Goal: Information Seeking & Learning: Find specific fact

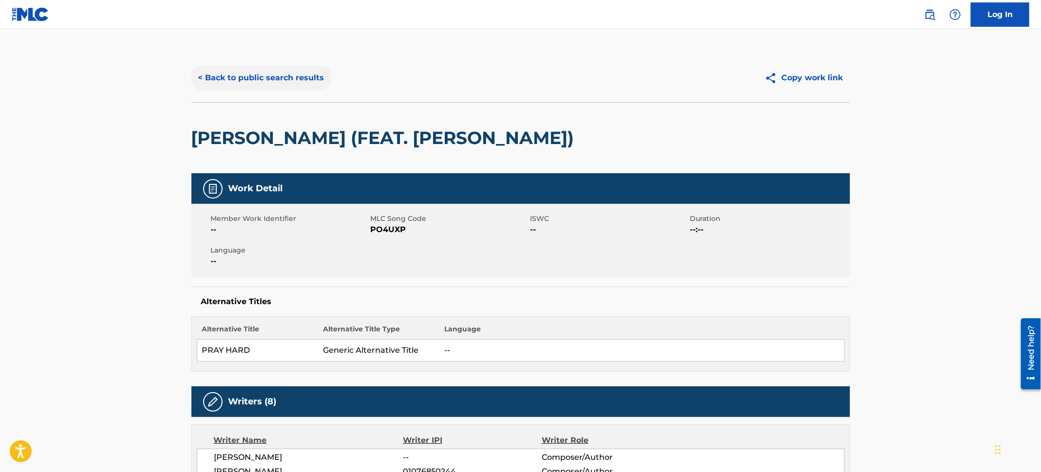
click at [316, 81] on button "< Back to public search results" at bounding box center [261, 78] width 140 height 24
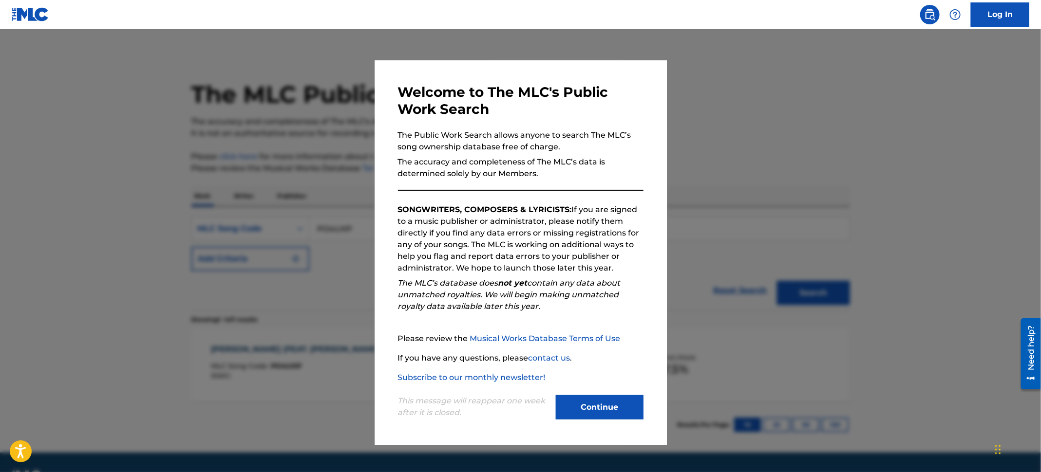
click at [95, 146] on div at bounding box center [520, 265] width 1041 height 472
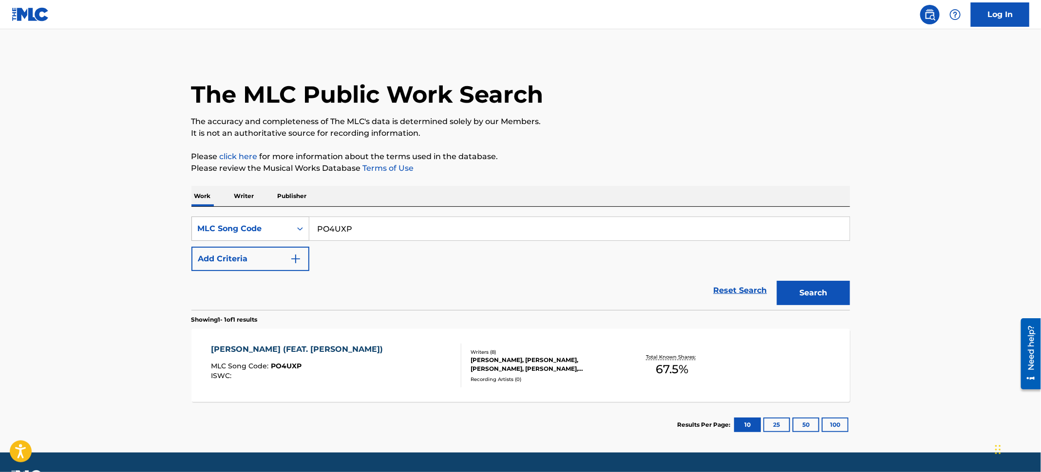
drag, startPoint x: 381, startPoint y: 229, endPoint x: 256, endPoint y: 221, distance: 125.4
click at [256, 221] on div "SearchWithCriteria66581576-dfbb-400b-b0f8-8c330dd42216 MLC Song Code PO4UXP" at bounding box center [520, 229] width 658 height 24
paste input "S759DN"
type input "S759DN"
click at [803, 292] on button "Search" at bounding box center [813, 293] width 73 height 24
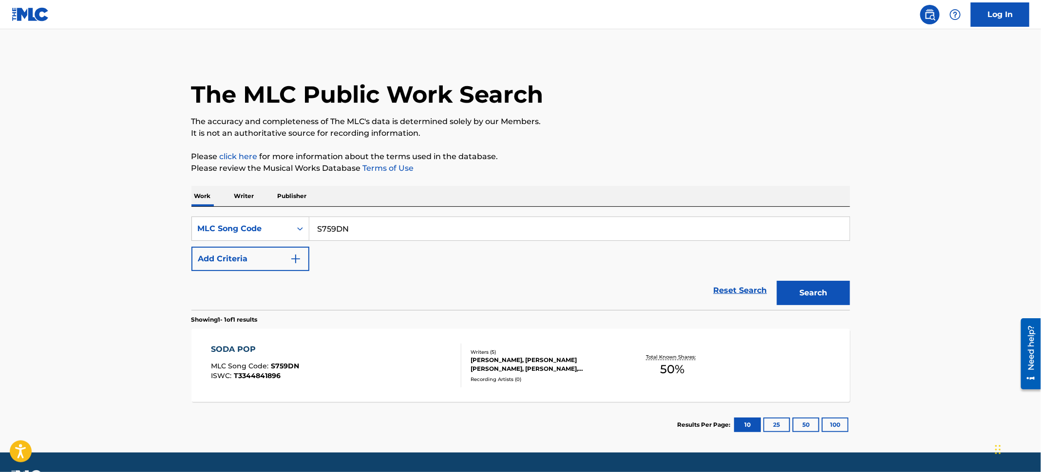
click at [466, 394] on div "SODA POP MLC Song Code : S759DN ISWC : T3344841896 Writers ( 5 ) [PERSON_NAME],…" at bounding box center [520, 365] width 658 height 73
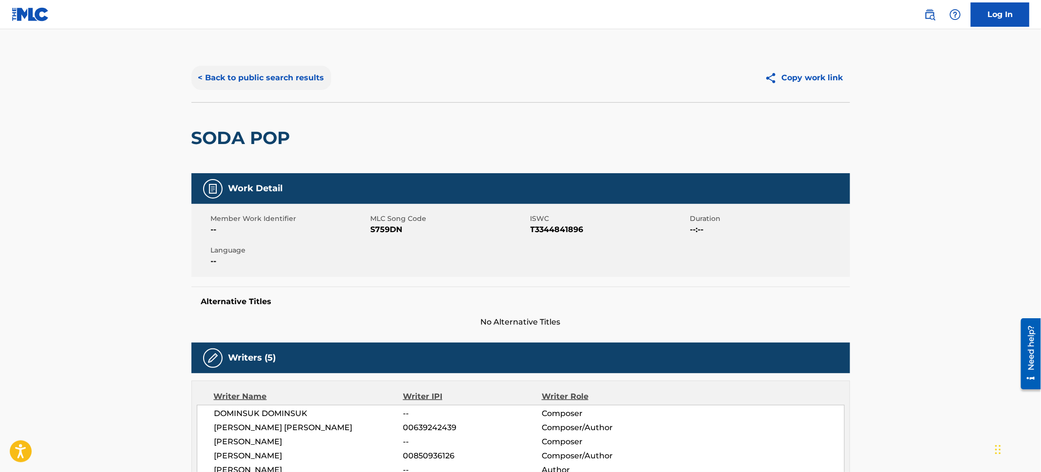
click at [272, 84] on button "< Back to public search results" at bounding box center [261, 78] width 140 height 24
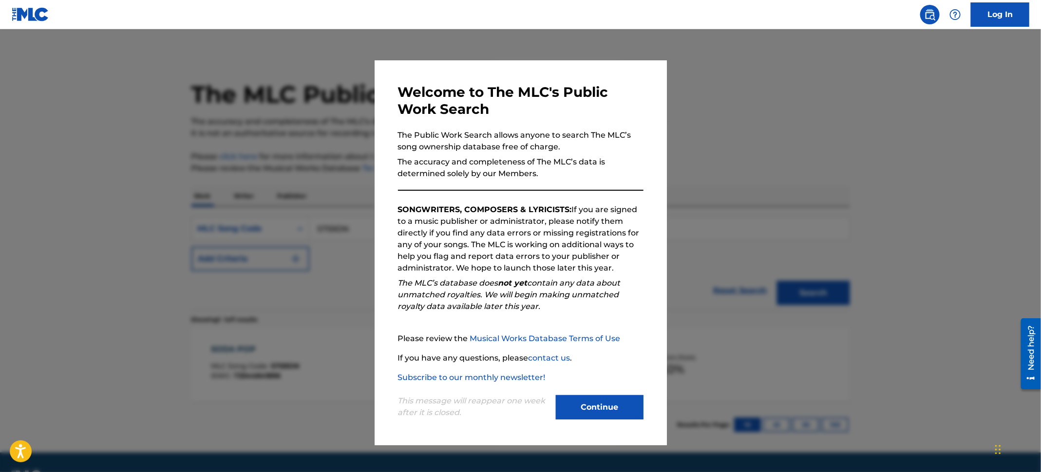
click at [73, 112] on div at bounding box center [520, 265] width 1041 height 472
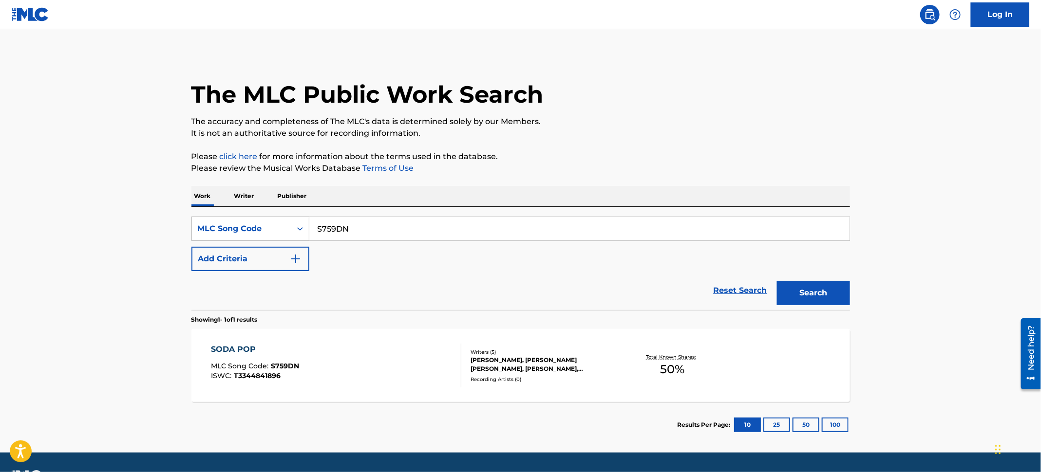
drag, startPoint x: 358, startPoint y: 236, endPoint x: 283, endPoint y: 221, distance: 76.1
click at [281, 221] on div "SearchWithCriteria66581576-dfbb-400b-b0f8-8c330dd42216 MLC Song Code S759DN" at bounding box center [520, 229] width 658 height 24
paste input "HP55C4"
type input "HP55C4"
click at [789, 292] on button "Search" at bounding box center [813, 293] width 73 height 24
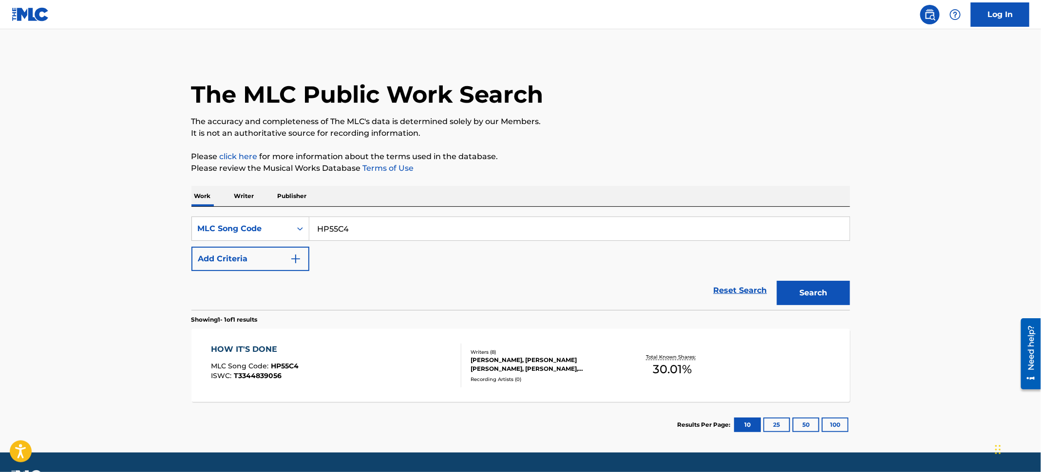
click at [393, 350] on div "HOW IT'S DONE MLC Song Code : HP55C4 ISWC : T3344839056" at bounding box center [336, 366] width 250 height 44
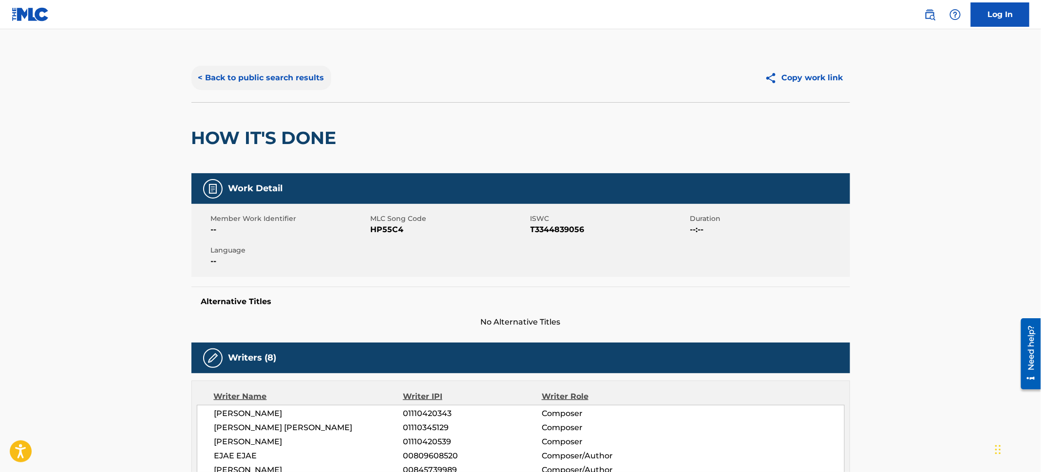
click at [281, 75] on button "< Back to public search results" at bounding box center [261, 78] width 140 height 24
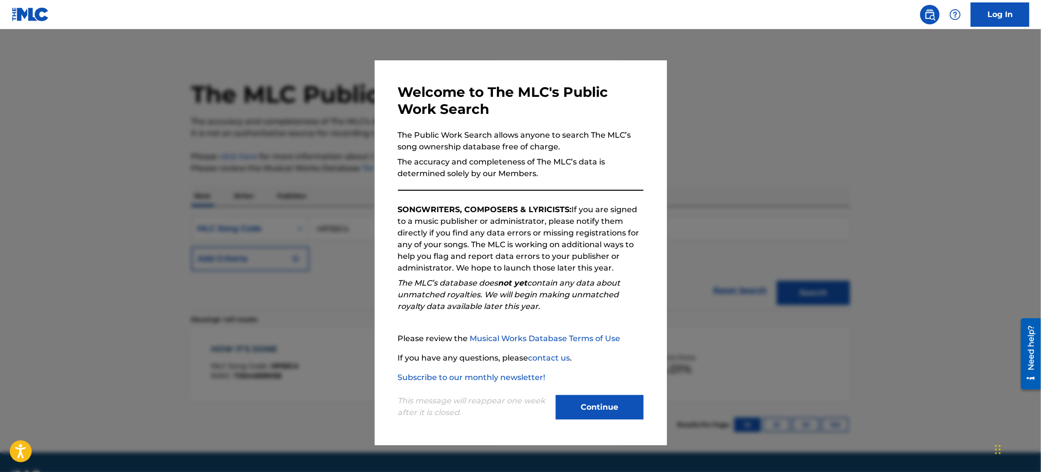
drag, startPoint x: 87, startPoint y: 123, endPoint x: 122, endPoint y: 136, distance: 37.6
click at [91, 124] on div at bounding box center [520, 265] width 1041 height 472
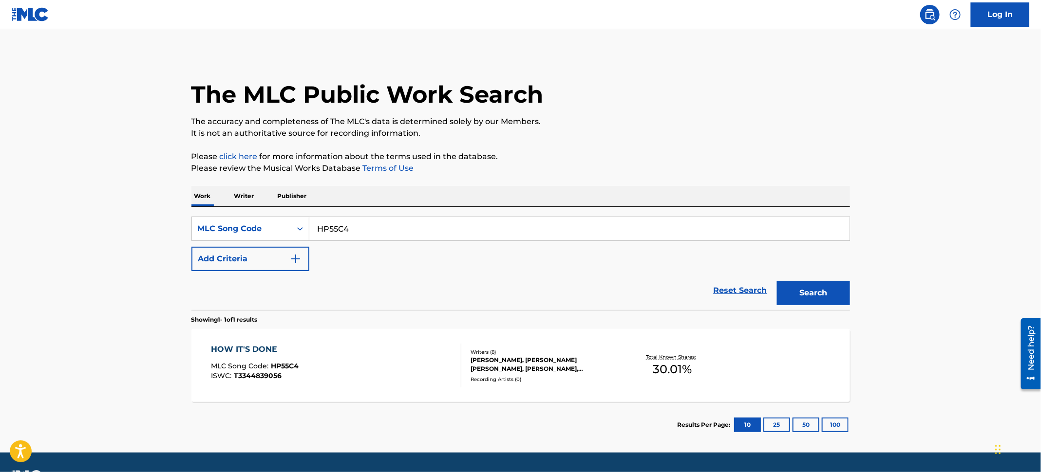
drag, startPoint x: 216, startPoint y: 209, endPoint x: 185, endPoint y: 206, distance: 31.8
click at [185, 206] on div "The MLC Public Work Search The accuracy and completeness of The MLC's data is d…" at bounding box center [521, 251] width 682 height 394
paste input "YP5HT3"
type input "YP5HT3"
click at [812, 297] on button "Search" at bounding box center [813, 293] width 73 height 24
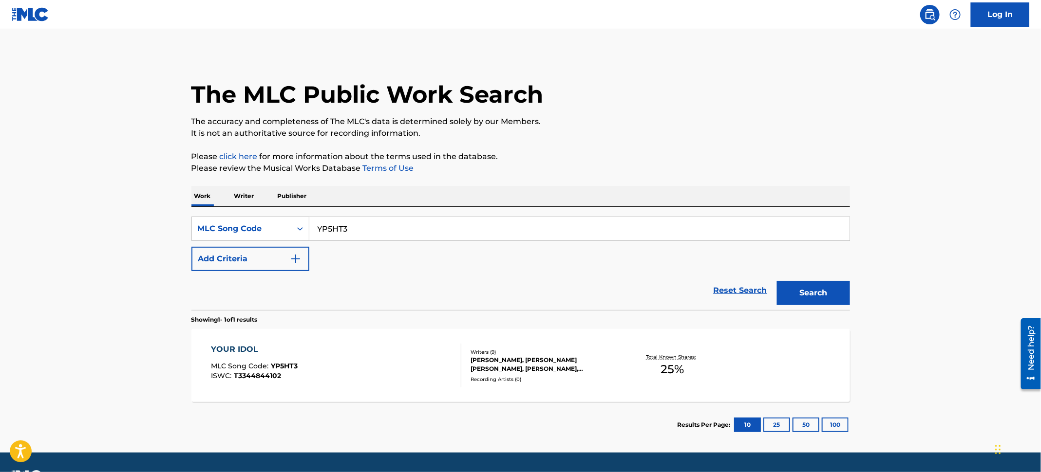
click at [363, 396] on div "YOUR IDOL MLC Song Code : YP5HT3 ISWC : T3344844102 Writers ( 9 ) [PERSON_NAME]…" at bounding box center [520, 365] width 658 height 73
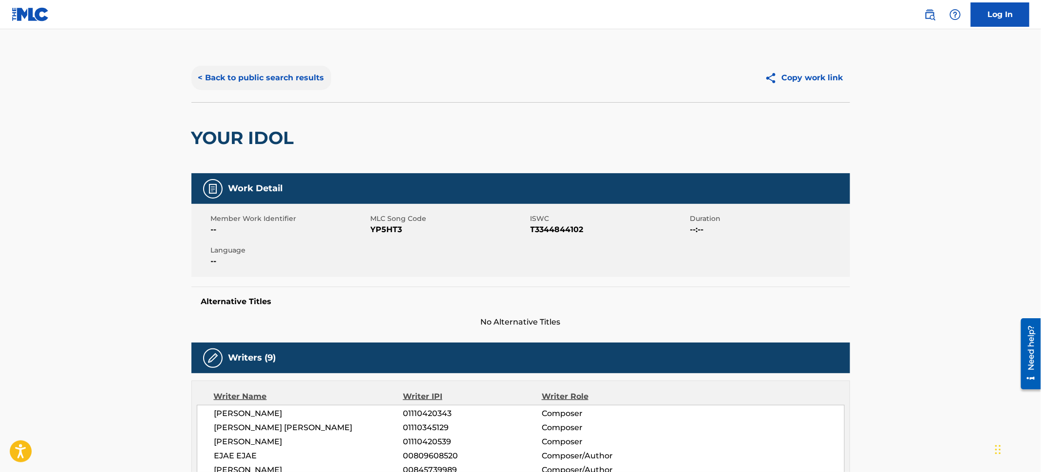
click at [238, 83] on button "< Back to public search results" at bounding box center [261, 78] width 140 height 24
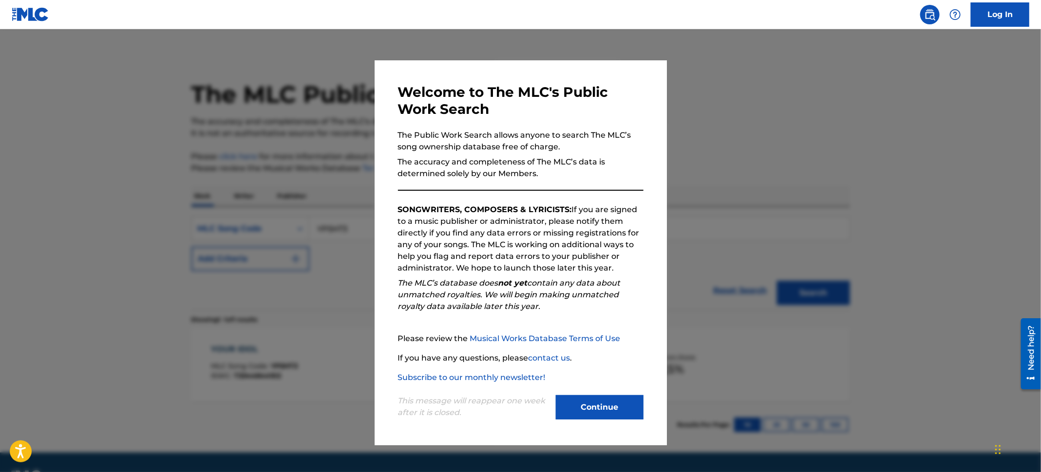
drag, startPoint x: 131, startPoint y: 104, endPoint x: 302, endPoint y: 192, distance: 192.1
click at [132, 105] on div at bounding box center [520, 265] width 1041 height 472
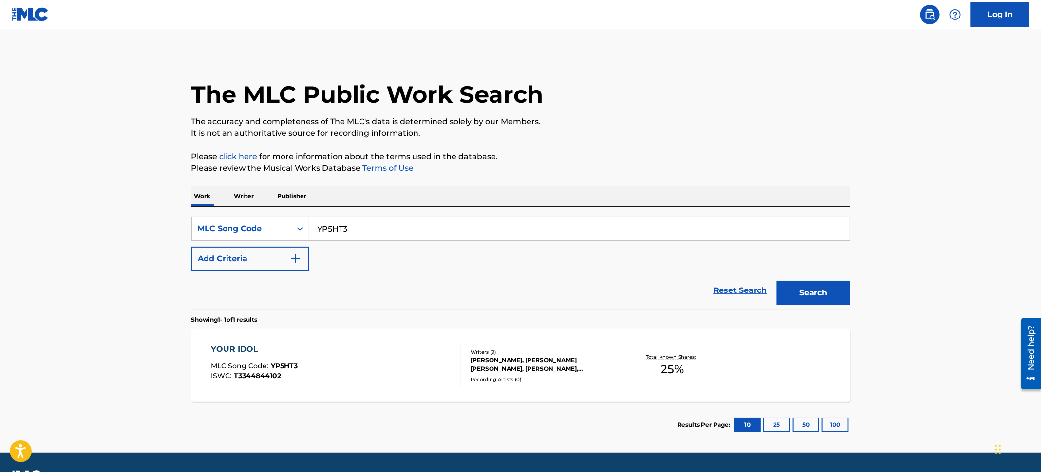
drag, startPoint x: 367, startPoint y: 233, endPoint x: 229, endPoint y: 214, distance: 139.6
click at [229, 214] on div "SearchWithCriteria66581576-dfbb-400b-b0f8-8c330dd42216 MLC Song Code YP5HT3 Add…" at bounding box center [520, 258] width 658 height 103
paste input "FB9XLV"
type input "FB9XLV"
click at [825, 293] on button "Search" at bounding box center [813, 293] width 73 height 24
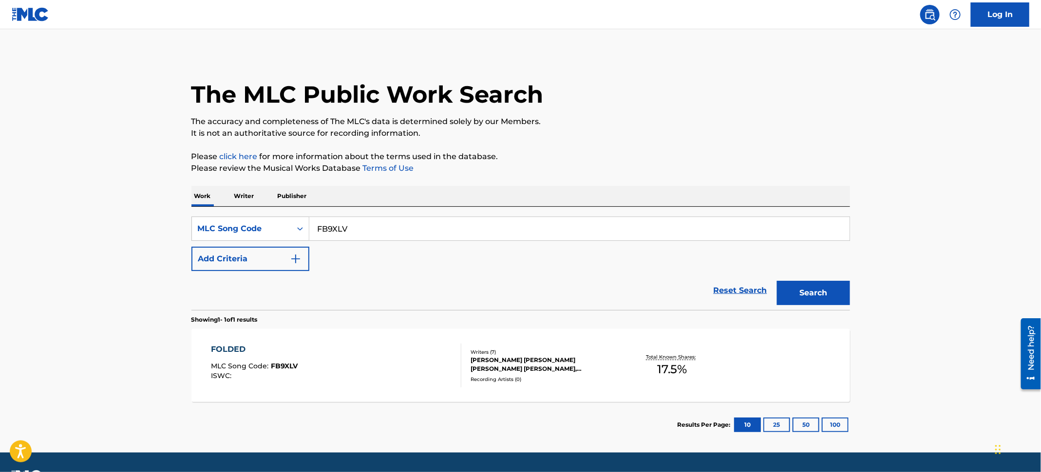
click at [464, 358] on div "Writers ( 7 ) [PERSON_NAME] [PERSON_NAME] [PERSON_NAME] [PERSON_NAME], [PERSON_…" at bounding box center [539, 366] width 156 height 35
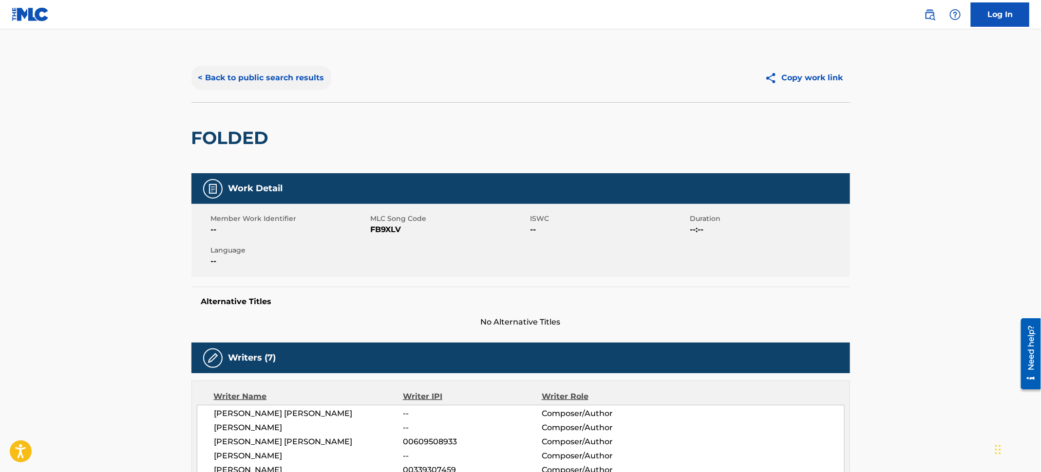
click at [318, 73] on button "< Back to public search results" at bounding box center [261, 78] width 140 height 24
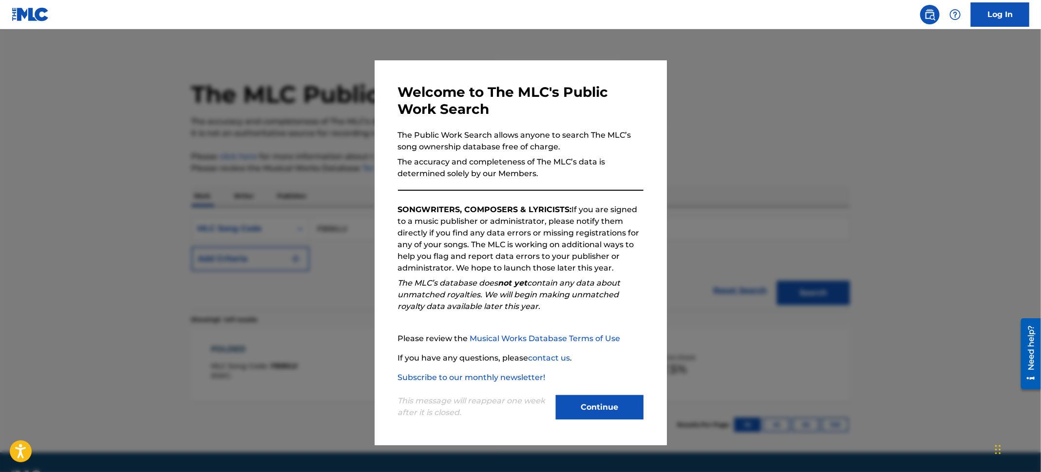
click at [0, 155] on div at bounding box center [520, 265] width 1041 height 472
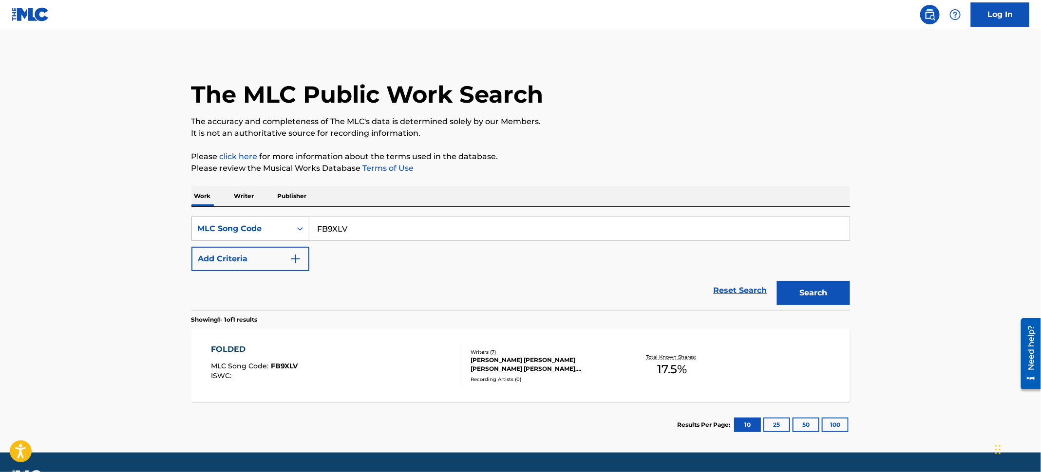
drag, startPoint x: 391, startPoint y: 219, endPoint x: 283, endPoint y: 223, distance: 107.2
click at [283, 223] on div "SearchWithCriteria66581576-dfbb-400b-b0f8-8c330dd42216 MLC Song Code FB9XLV" at bounding box center [520, 229] width 658 height 24
paste input "W52H53"
type input "W52H53"
click at [803, 296] on button "Search" at bounding box center [813, 293] width 73 height 24
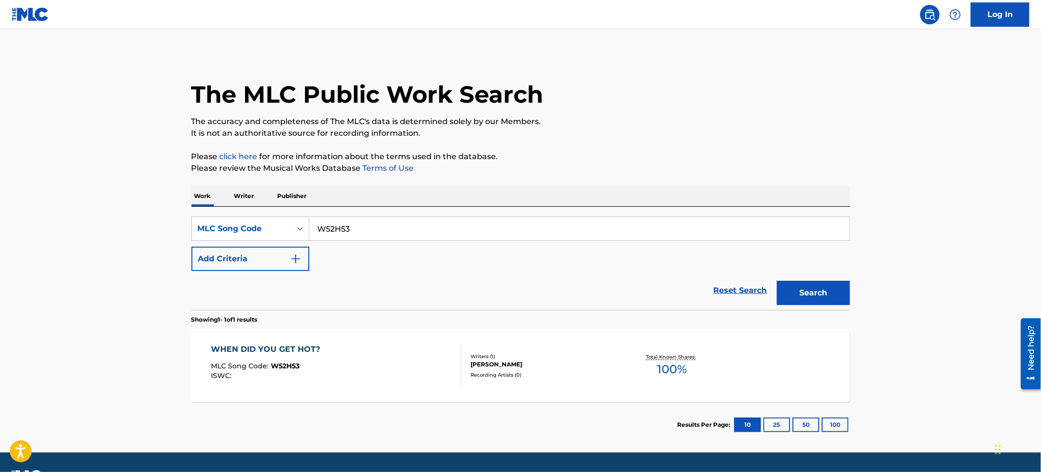
click at [439, 350] on div "WHEN DID YOU GET HOT? MLC Song Code : W52H53 ISWC :" at bounding box center [336, 366] width 250 height 44
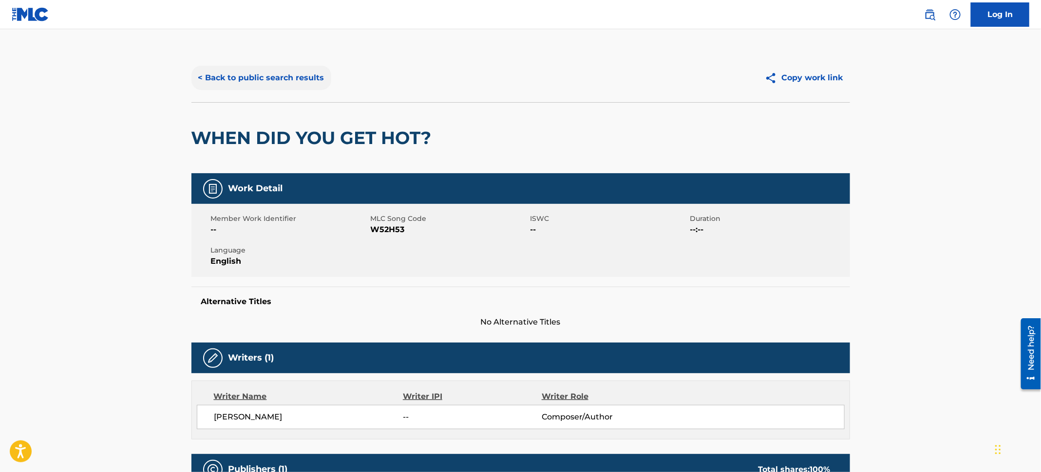
click at [256, 79] on button "< Back to public search results" at bounding box center [261, 78] width 140 height 24
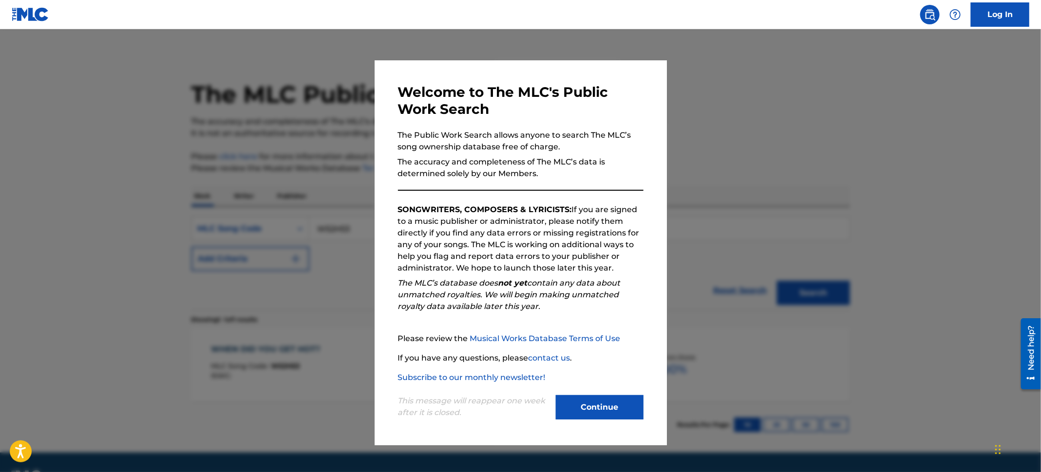
click at [122, 98] on div at bounding box center [520, 265] width 1041 height 472
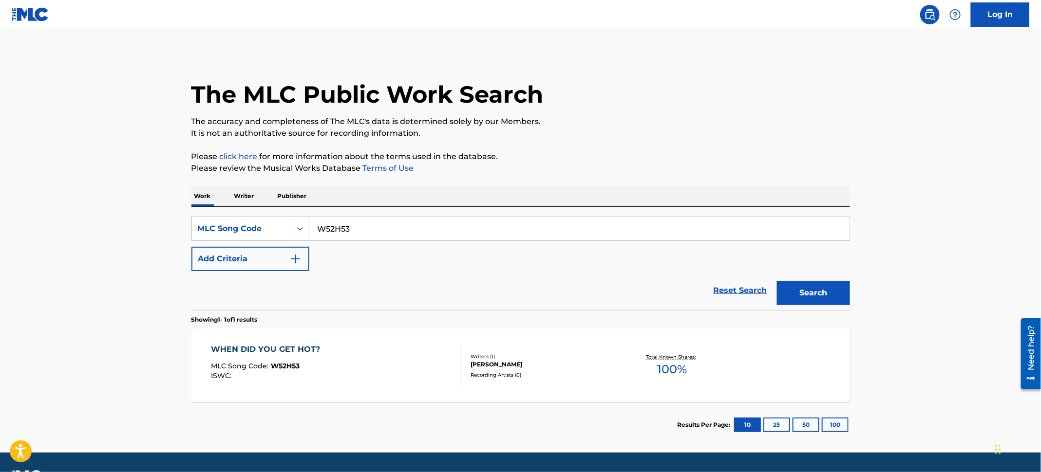
drag, startPoint x: 369, startPoint y: 228, endPoint x: 187, endPoint y: 196, distance: 184.4
click at [187, 196] on div "The MLC Public Work Search The accuracy and completeness of The MLC's data is d…" at bounding box center [521, 251] width 682 height 394
paste input "N964CX"
type input "N964CX"
click at [815, 289] on button "Search" at bounding box center [813, 293] width 73 height 24
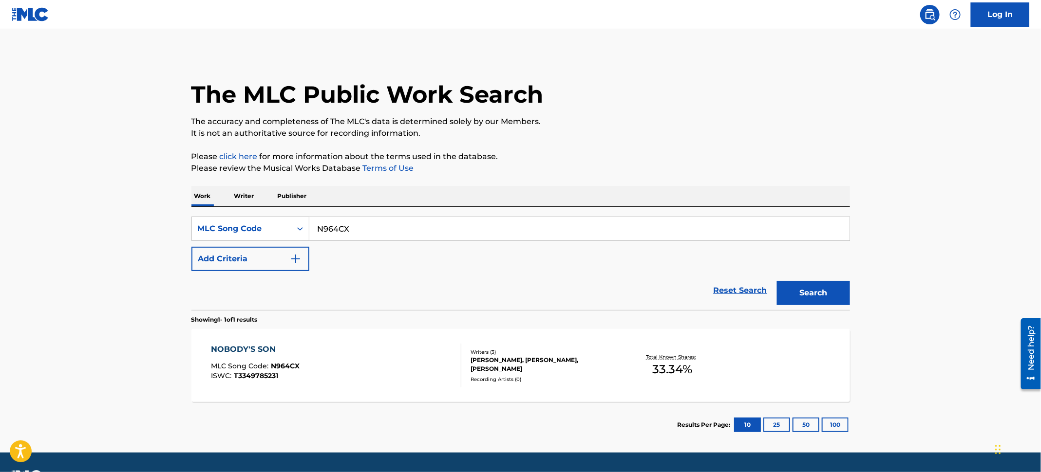
click at [437, 356] on div "NOBODY'S SON MLC Song Code : N964CX ISWC : T3349785231" at bounding box center [336, 366] width 250 height 44
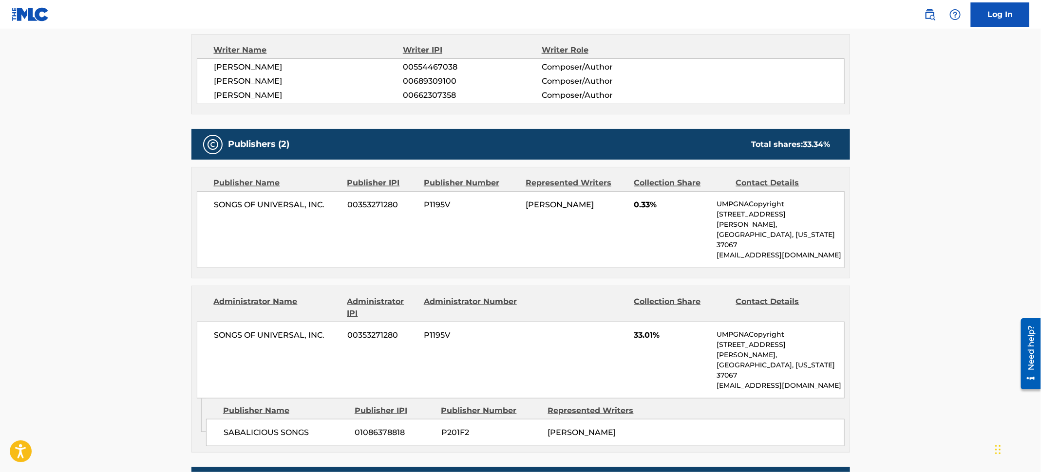
scroll to position [435, 0]
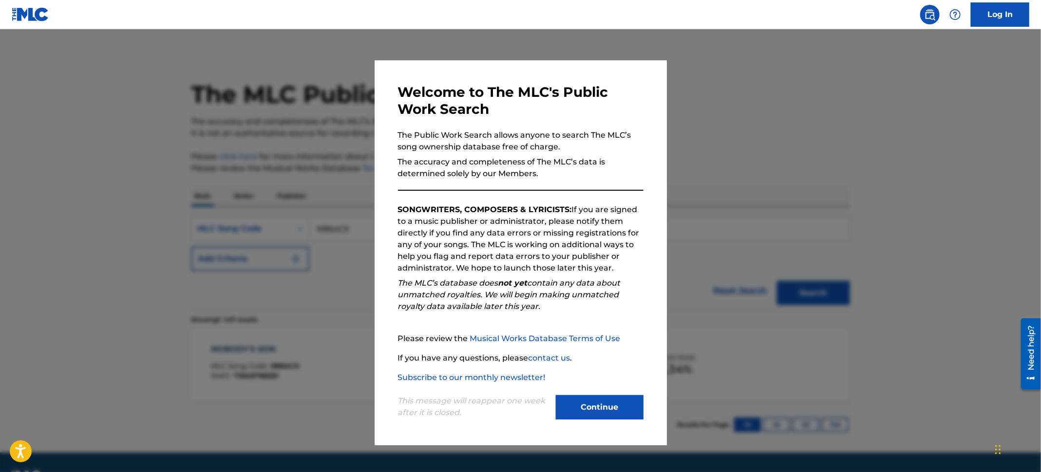
click at [238, 221] on div at bounding box center [520, 265] width 1041 height 472
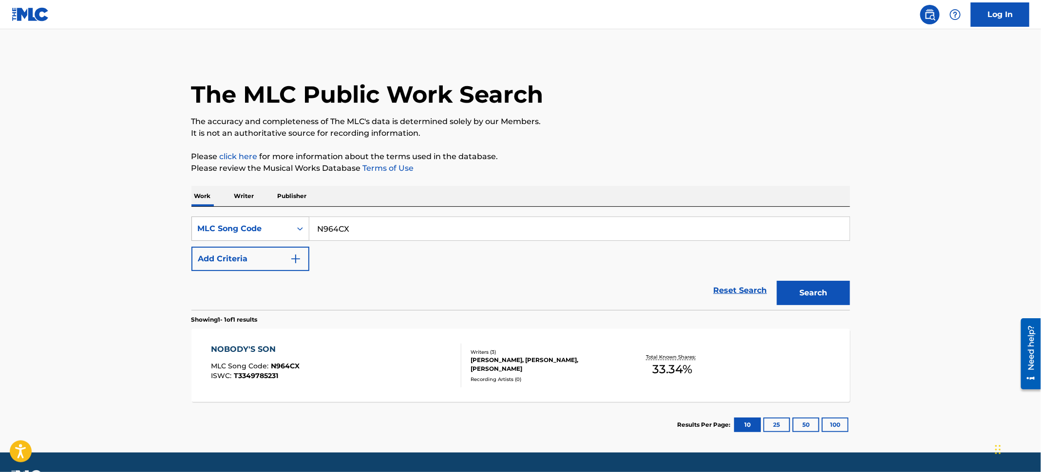
drag, startPoint x: 364, startPoint y: 234, endPoint x: 251, endPoint y: 223, distance: 114.0
click at [251, 225] on div "SearchWithCriteria66581576-dfbb-400b-b0f8-8c330dd42216 MLC Song Code N964CX" at bounding box center [520, 229] width 658 height 24
paste input "7YF9"
type input "N97YF9"
click at [837, 300] on button "Search" at bounding box center [813, 293] width 73 height 24
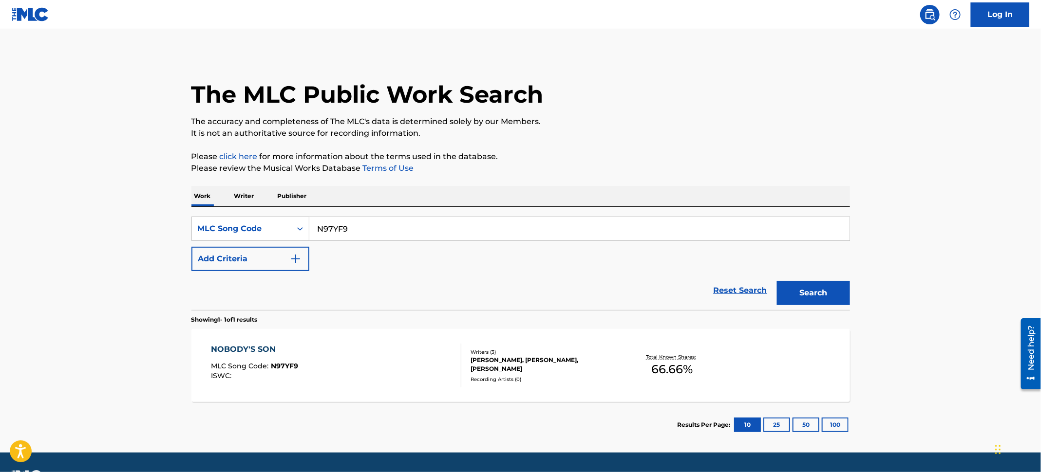
click at [418, 351] on div "NOBODY'S SON MLC Song Code : N97YF9 ISWC :" at bounding box center [336, 366] width 250 height 44
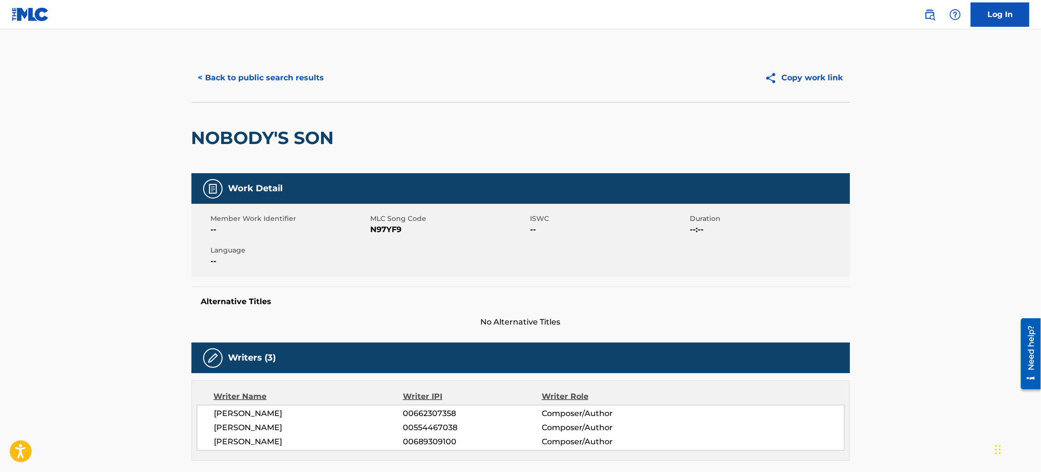
click at [253, 56] on div "< Back to public search results Copy work link" at bounding box center [520, 78] width 658 height 49
click at [260, 78] on button "< Back to public search results" at bounding box center [261, 78] width 140 height 24
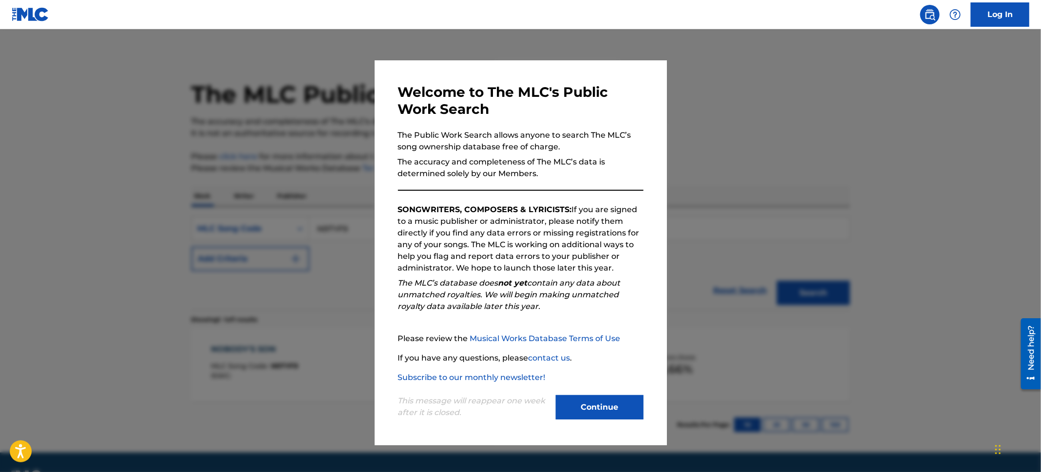
drag, startPoint x: 109, startPoint y: 131, endPoint x: 130, endPoint y: 138, distance: 22.6
click at [110, 131] on div at bounding box center [520, 265] width 1041 height 472
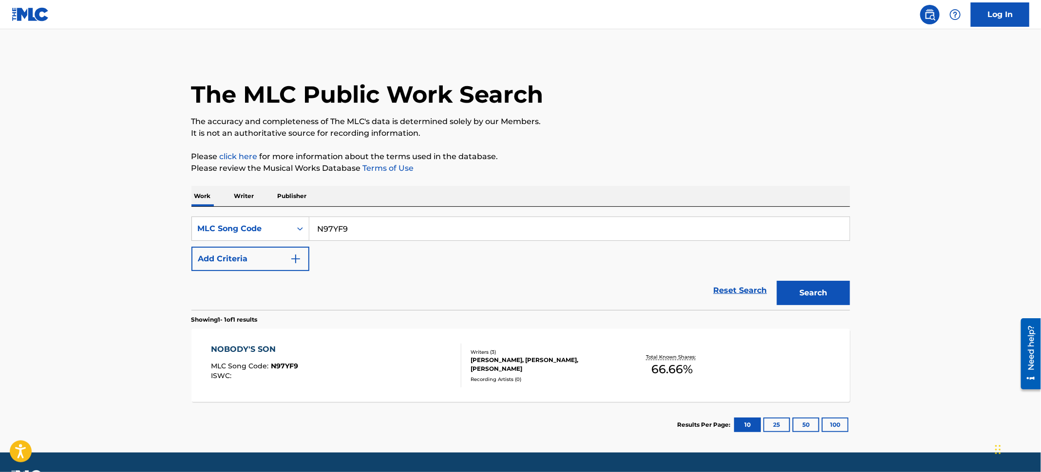
drag, startPoint x: 383, startPoint y: 227, endPoint x: 206, endPoint y: 213, distance: 176.8
click at [206, 213] on div "SearchWithCriteria66581576-dfbb-400b-b0f8-8c330dd42216 MLC Song Code N97YF9 Add…" at bounding box center [520, 258] width 658 height 103
paste input "HP4HOO"
type input "HP4HOO"
click at [829, 288] on button "Search" at bounding box center [813, 293] width 73 height 24
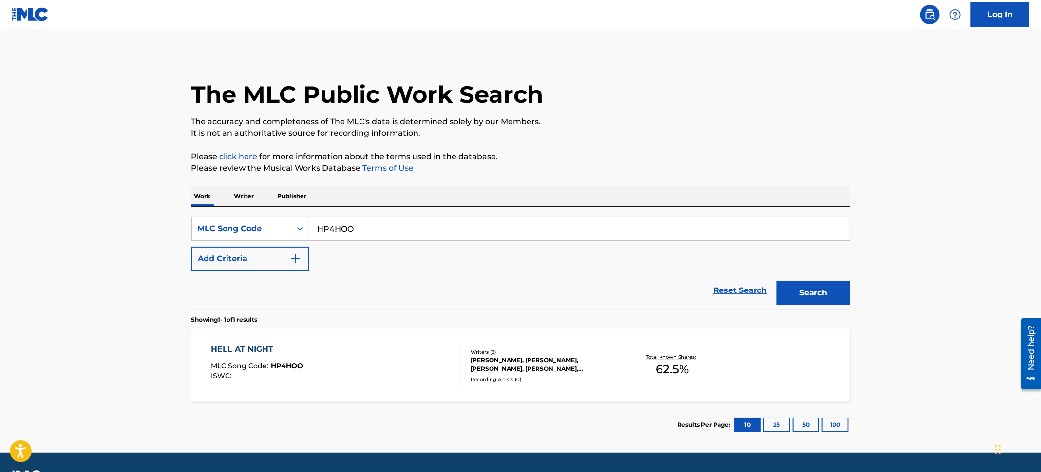
click at [443, 365] on div "HELL AT NIGHT MLC Song Code : HP4HOO ISWC :" at bounding box center [336, 366] width 250 height 44
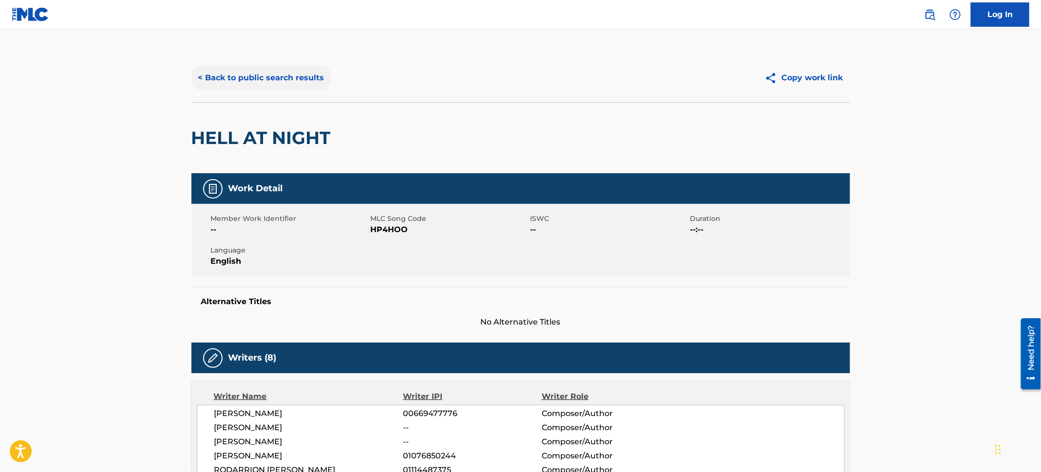
click at [278, 67] on button "< Back to public search results" at bounding box center [261, 78] width 140 height 24
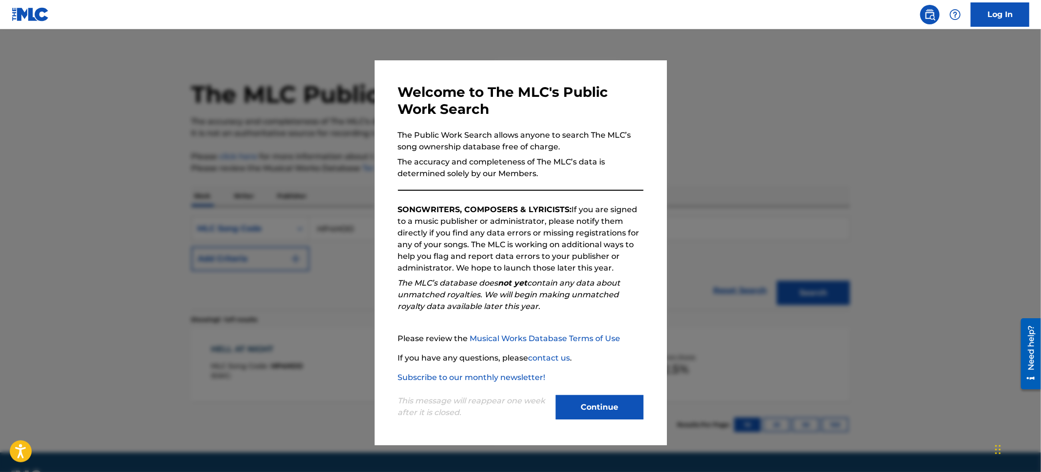
drag, startPoint x: 103, startPoint y: 113, endPoint x: 110, endPoint y: 115, distance: 6.8
click at [106, 114] on div at bounding box center [520, 265] width 1041 height 472
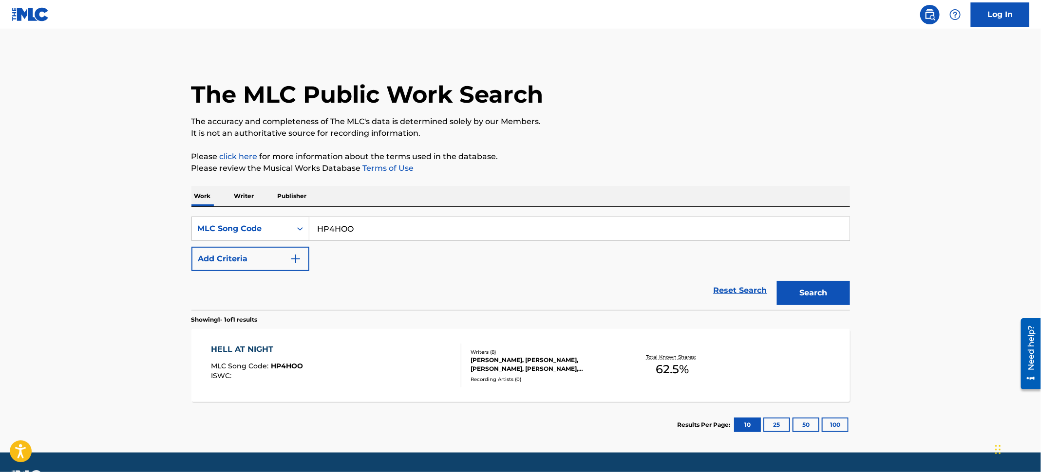
drag, startPoint x: 412, startPoint y: 230, endPoint x: 176, endPoint y: 208, distance: 237.3
click at [176, 208] on main "The MLC Public Work Search The accuracy and completeness of The MLC's data is d…" at bounding box center [520, 241] width 1041 height 424
paste input "DD8RUG"
type input "DD8RUG"
click at [781, 294] on button "Search" at bounding box center [813, 293] width 73 height 24
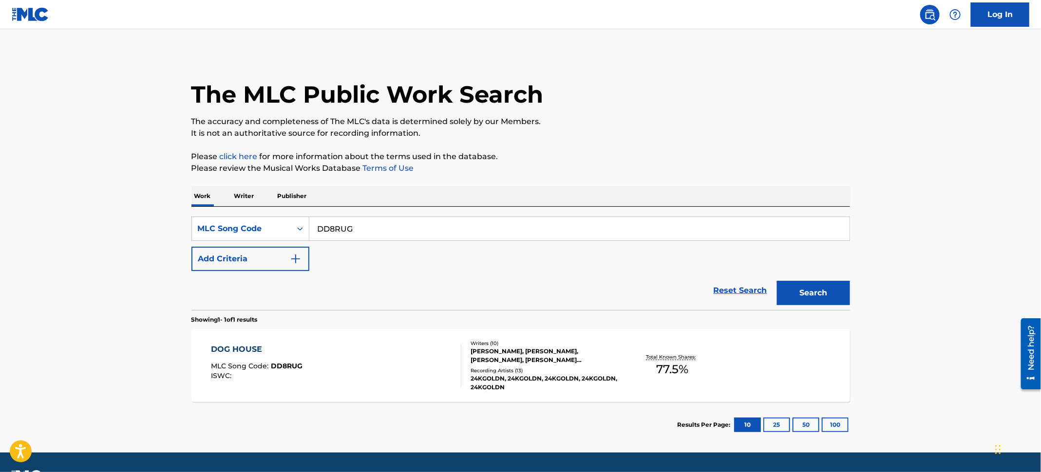
click at [478, 351] on div "[PERSON_NAME], [PERSON_NAME], [PERSON_NAME], [PERSON_NAME] [PERSON_NAME], [PERS…" at bounding box center [543, 356] width 147 height 18
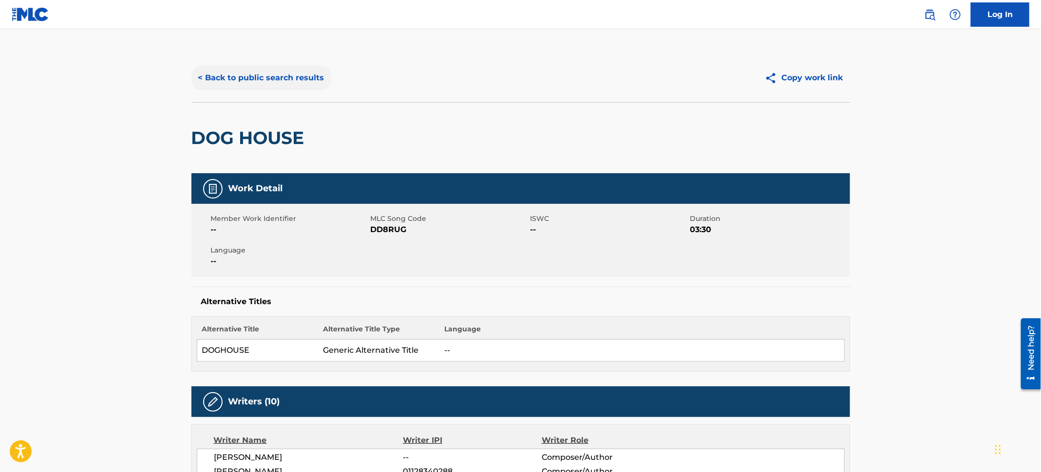
click at [260, 81] on button "< Back to public search results" at bounding box center [261, 78] width 140 height 24
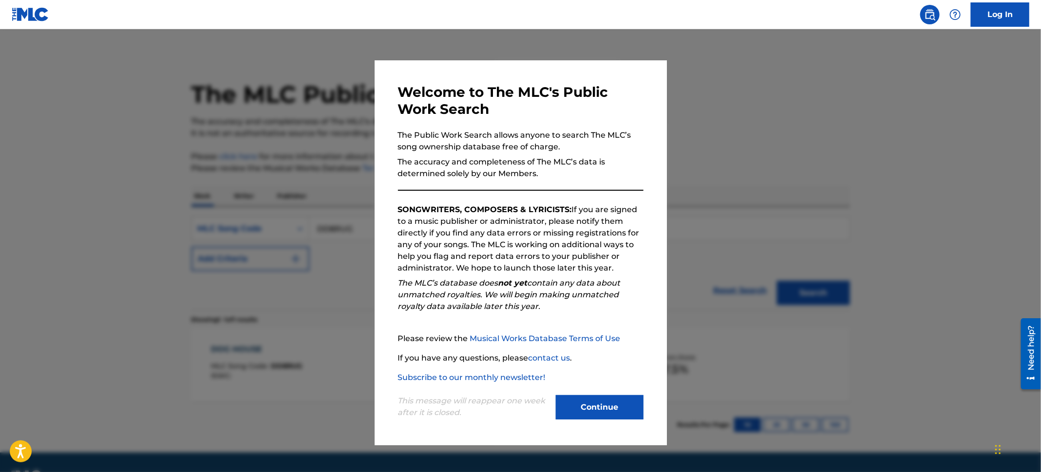
drag, startPoint x: 77, startPoint y: 119, endPoint x: 77, endPoint y: 124, distance: 5.4
click at [77, 121] on div at bounding box center [520, 265] width 1041 height 472
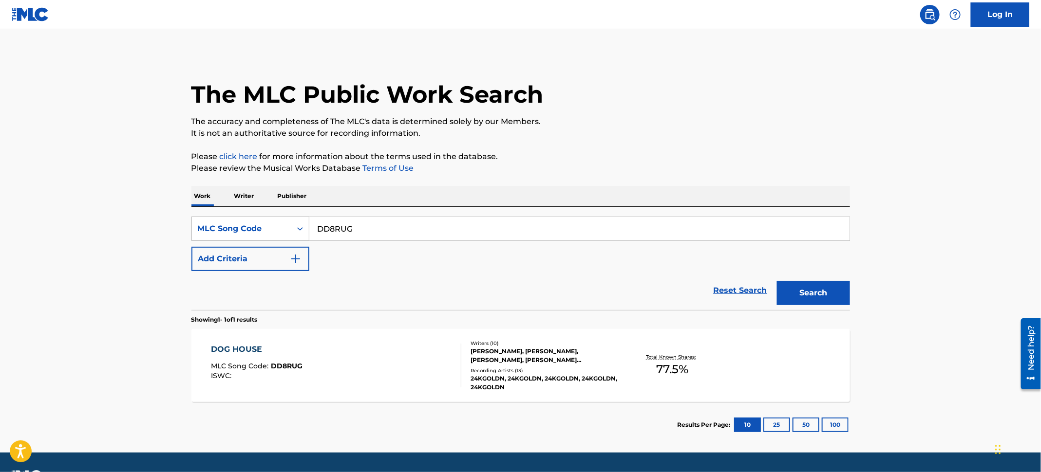
drag, startPoint x: 367, startPoint y: 230, endPoint x: 300, endPoint y: 224, distance: 67.0
click at [301, 224] on div "SearchWithCriteria66581576-dfbb-400b-b0f8-8c330dd42216 MLC Song Code DD8RUG" at bounding box center [520, 229] width 658 height 24
paste input "YO9GTZ"
type input "YO9GTZ"
click at [825, 294] on button "Search" at bounding box center [813, 293] width 73 height 24
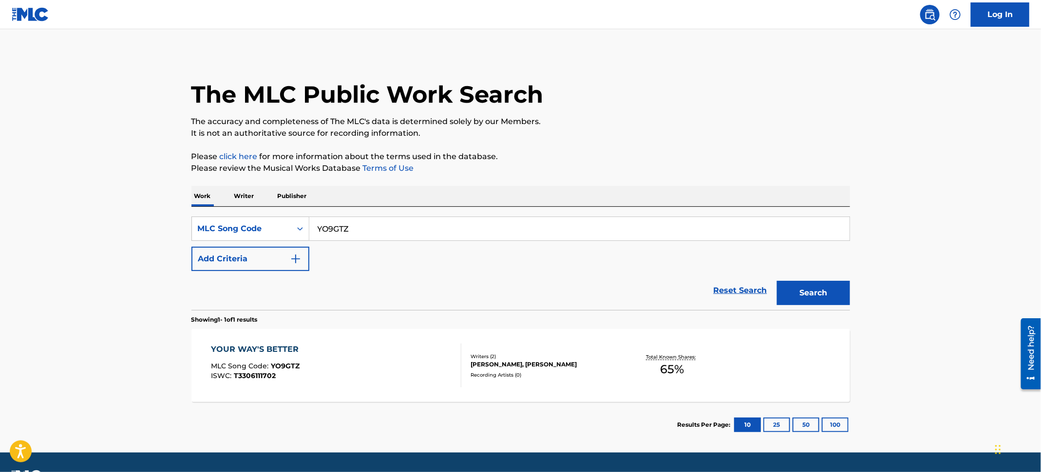
click at [427, 360] on div "YOUR WAY'S BETTER MLC Song Code : YO9GTZ ISWC : T3306111702" at bounding box center [336, 366] width 250 height 44
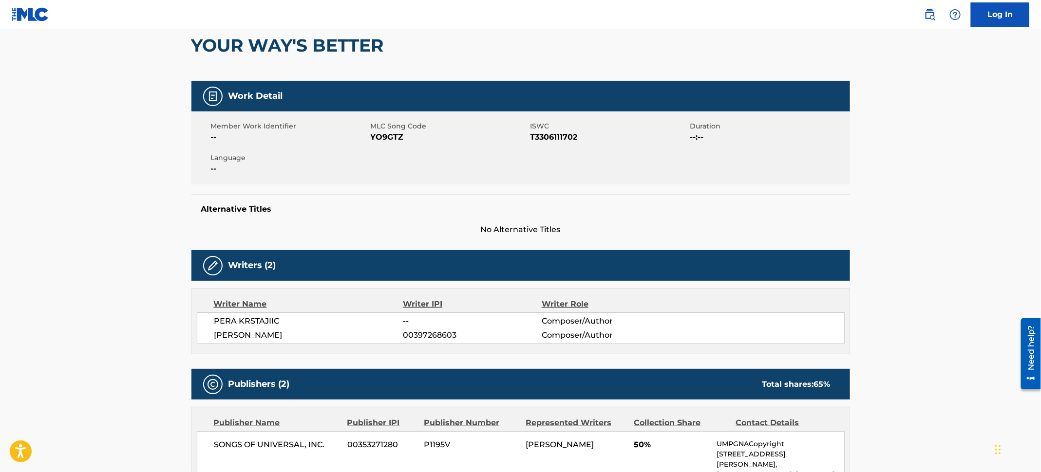
scroll to position [292, 0]
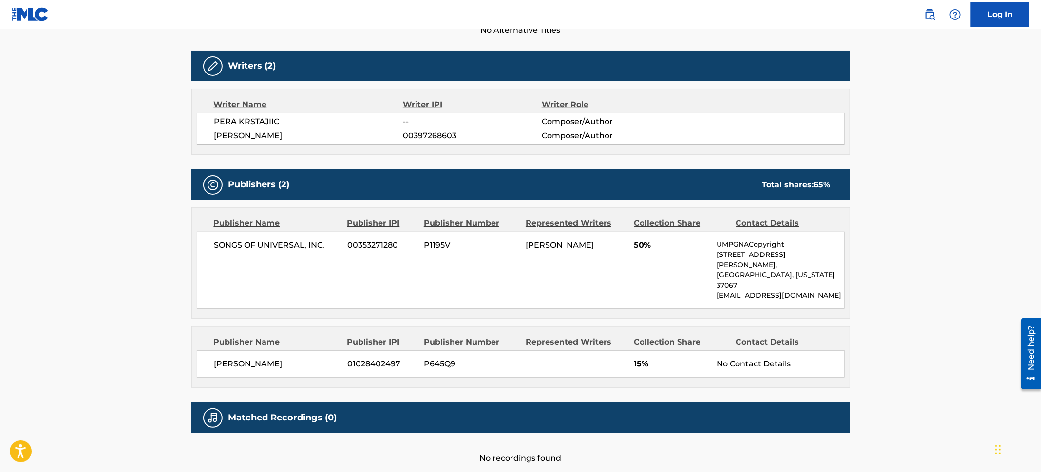
click at [655, 358] on span "15%" at bounding box center [671, 364] width 75 height 12
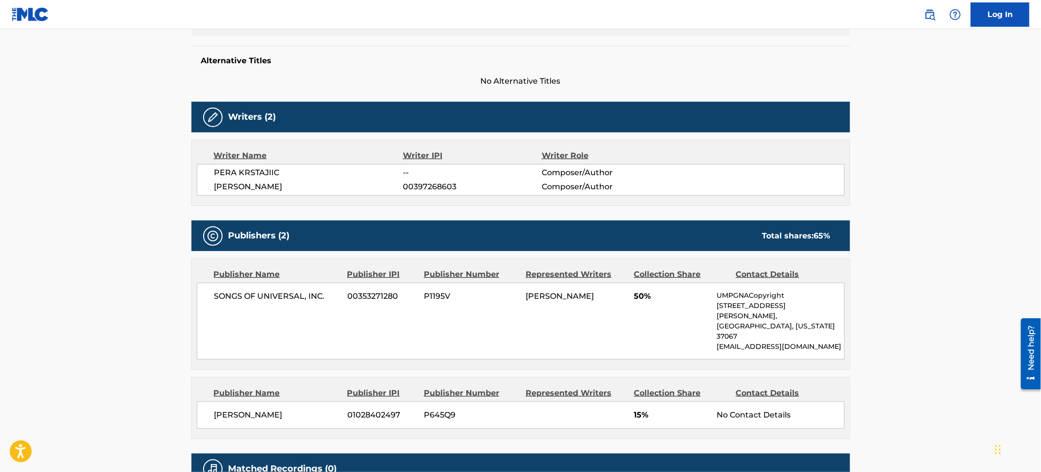
scroll to position [219, 0]
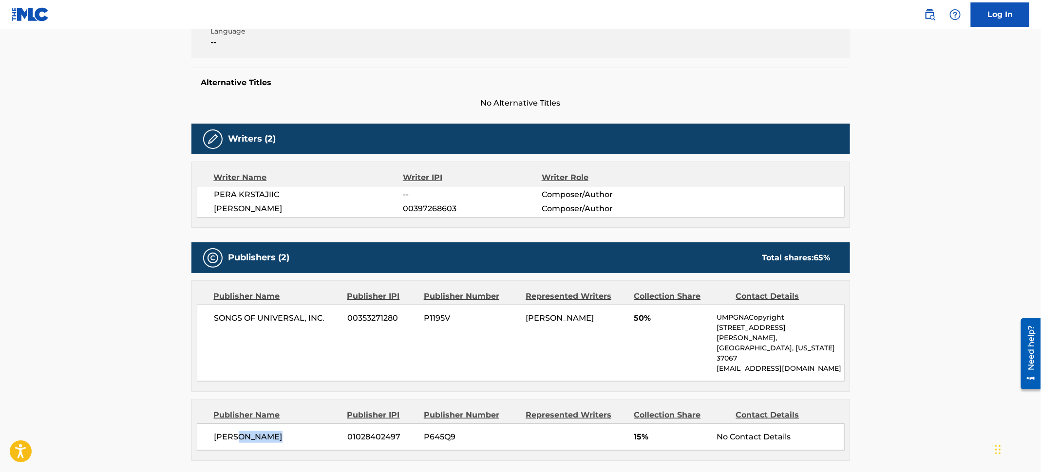
drag, startPoint x: 283, startPoint y: 414, endPoint x: 239, endPoint y: 421, distance: 44.8
click at [239, 431] on span "[PERSON_NAME]" at bounding box center [277, 437] width 126 height 12
copy span "KRSTAJIC"
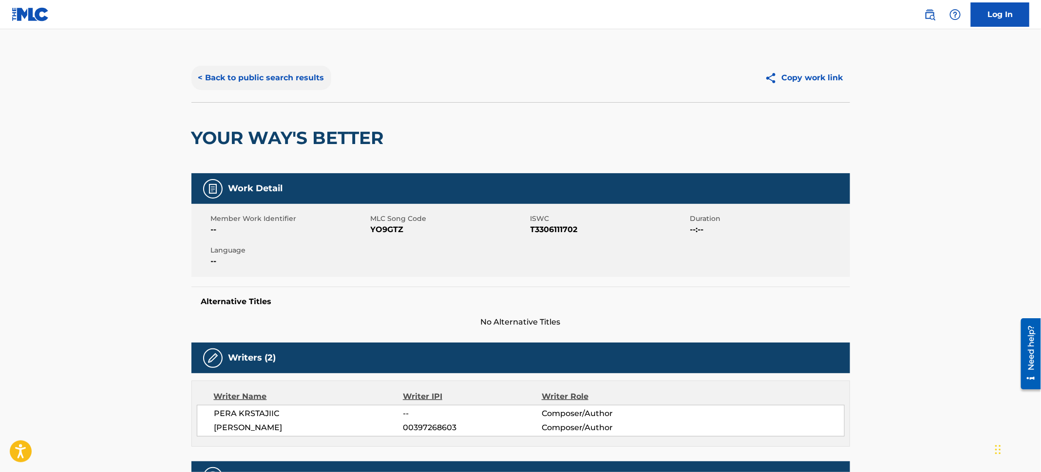
click at [237, 74] on button "< Back to public search results" at bounding box center [261, 78] width 140 height 24
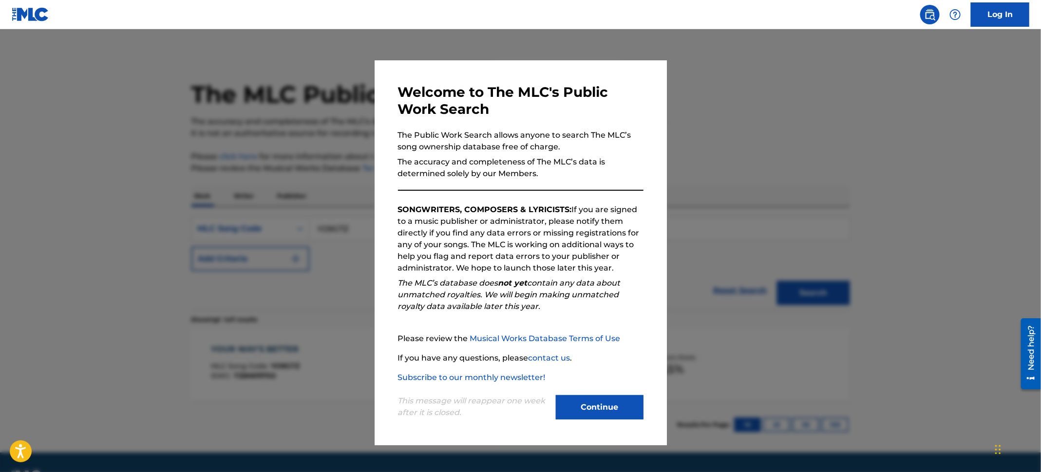
drag, startPoint x: 119, startPoint y: 118, endPoint x: 350, endPoint y: 223, distance: 253.3
click at [120, 120] on div at bounding box center [520, 265] width 1041 height 472
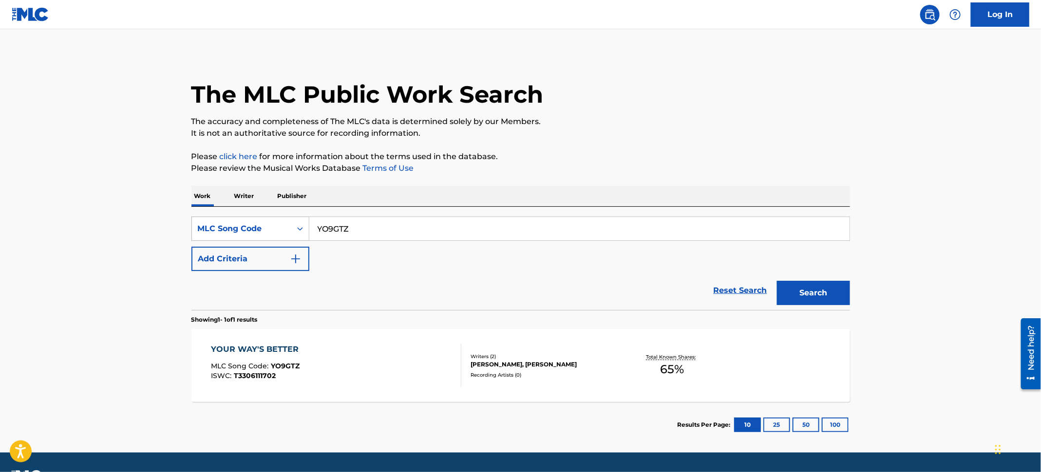
drag, startPoint x: 385, startPoint y: 234, endPoint x: 276, endPoint y: 222, distance: 110.2
click at [276, 222] on div "SearchWithCriteria66581576-dfbb-400b-b0f8-8c330dd42216 MLC Song Code YO9GTZ" at bounding box center [520, 229] width 658 height 24
paste input "CL1EM4"
type input "CL1EM4"
click at [816, 297] on button "Search" at bounding box center [813, 293] width 73 height 24
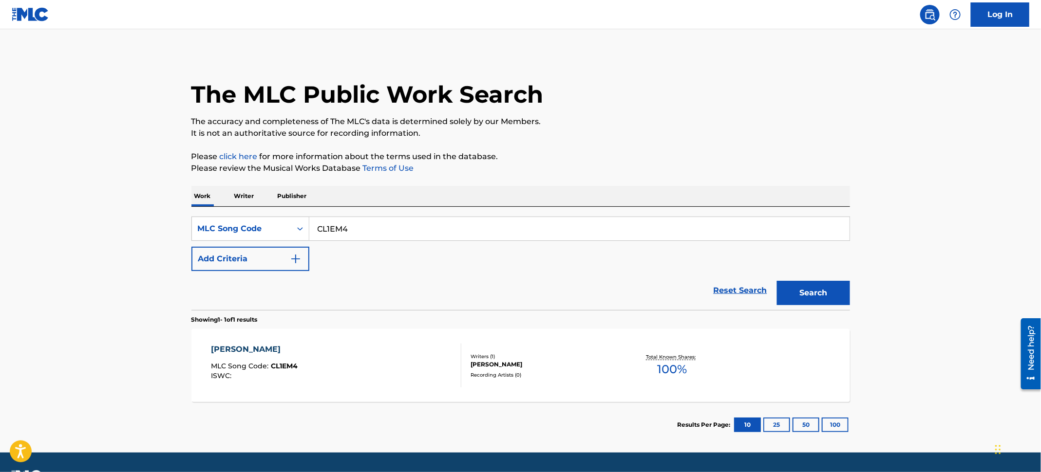
click at [466, 375] on div "Writers ( 1 ) [PERSON_NAME] Recording Artists ( 0 )" at bounding box center [539, 366] width 156 height 26
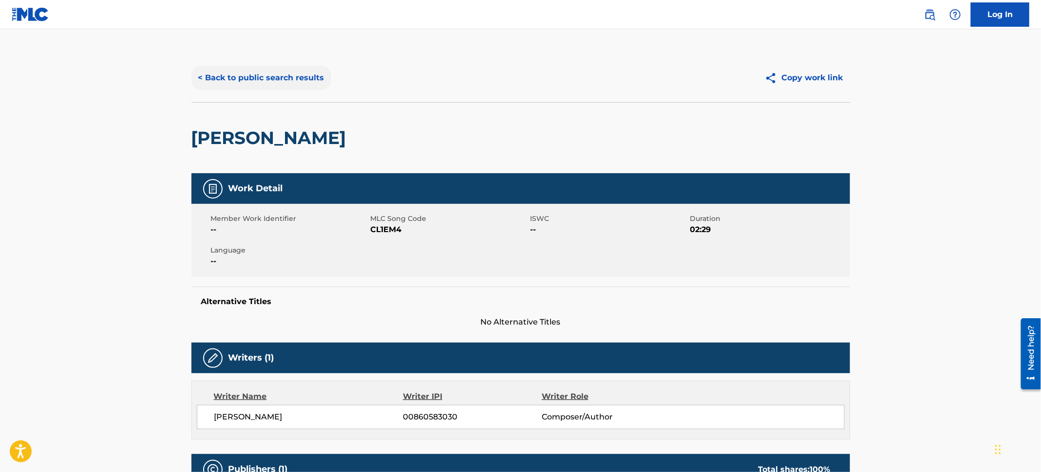
click at [266, 87] on button "< Back to public search results" at bounding box center [261, 78] width 140 height 24
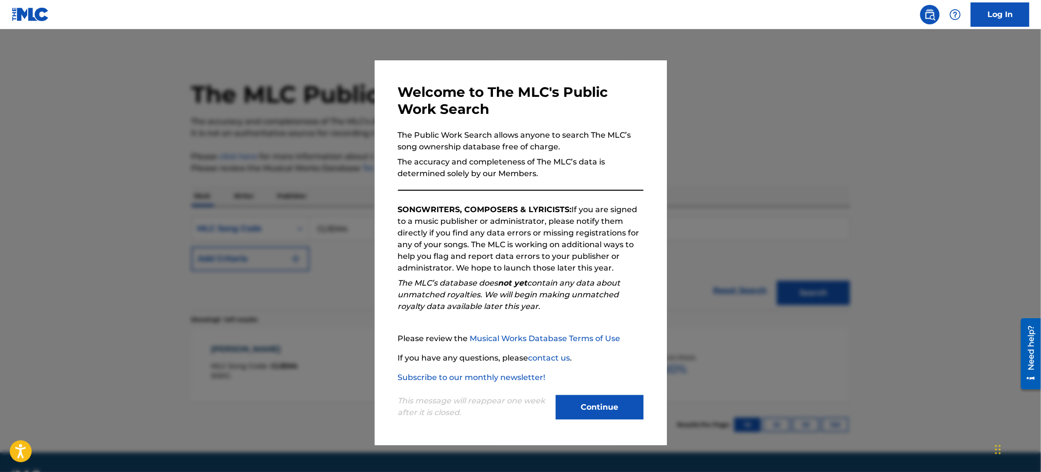
drag, startPoint x: 91, startPoint y: 117, endPoint x: 99, endPoint y: 121, distance: 9.4
click at [93, 118] on div at bounding box center [520, 265] width 1041 height 472
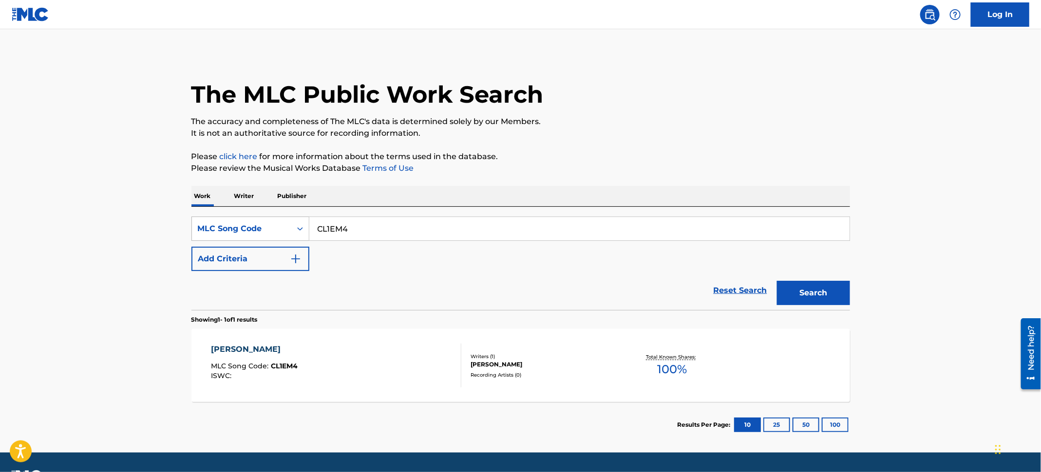
drag, startPoint x: 362, startPoint y: 227, endPoint x: 304, endPoint y: 227, distance: 58.4
click at [304, 227] on div "SearchWithCriteria66581576-dfbb-400b-b0f8-8c330dd42216 MLC Song Code CL1EM4" at bounding box center [520, 229] width 658 height 24
paste input "IY53E8"
type input "IY53E8"
click at [816, 284] on button "Search" at bounding box center [813, 293] width 73 height 24
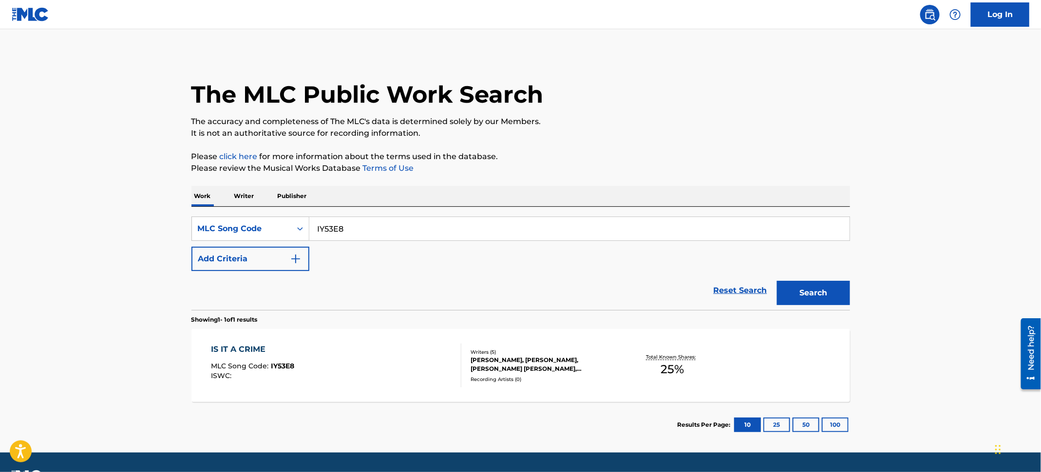
click at [408, 371] on div "IS IT A CRIME MLC Song Code : IY53E8 ISWC :" at bounding box center [336, 366] width 250 height 44
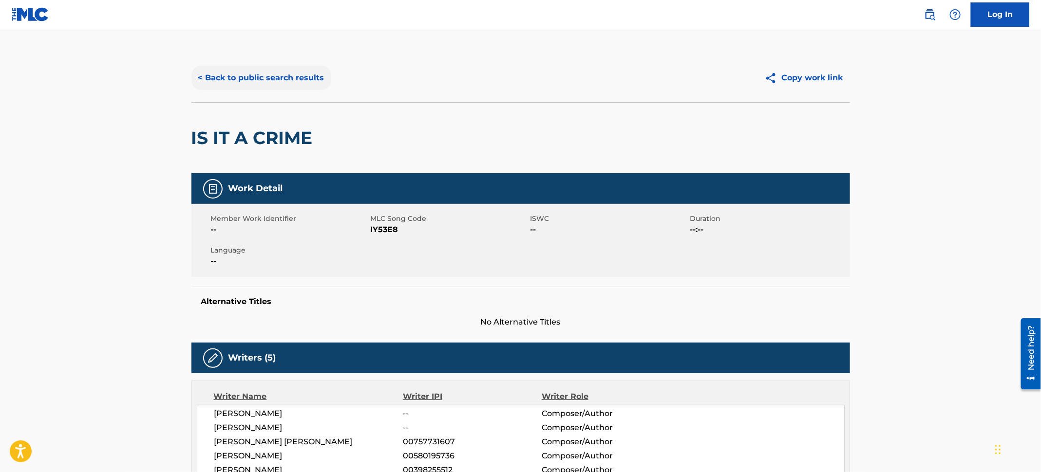
click at [280, 77] on button "< Back to public search results" at bounding box center [261, 78] width 140 height 24
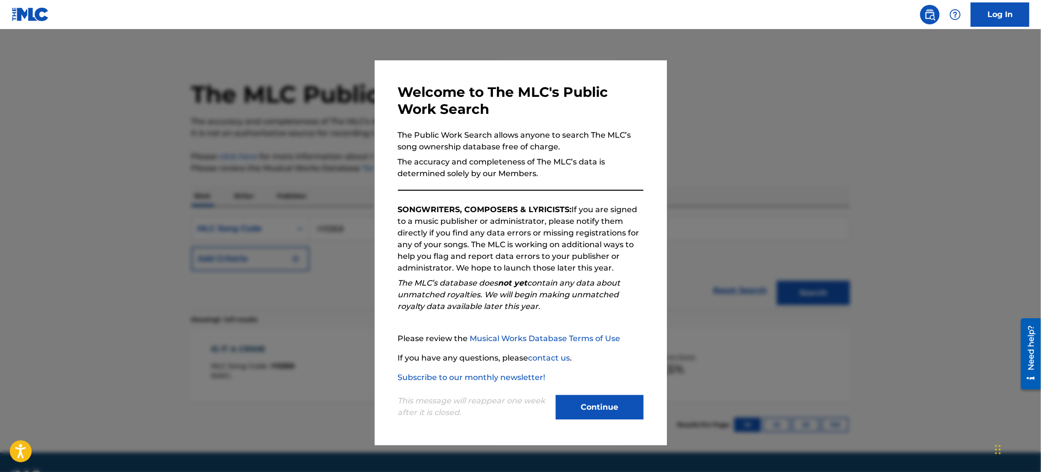
click at [87, 143] on div at bounding box center [520, 265] width 1041 height 472
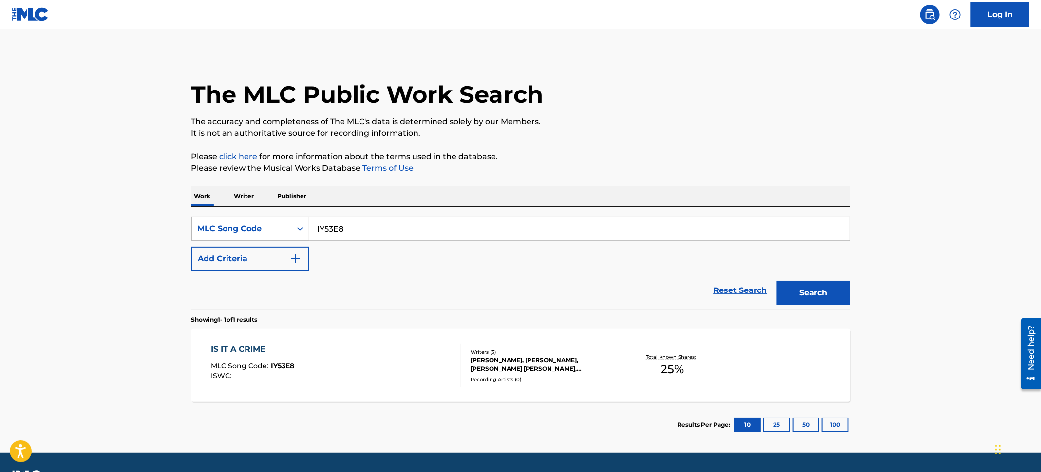
drag, startPoint x: 365, startPoint y: 236, endPoint x: 252, endPoint y: 221, distance: 113.9
click at [252, 221] on div "SearchWithCriteria66581576-dfbb-400b-b0f8-8c330dd42216 MLC Song Code IY53E8" at bounding box center [520, 229] width 658 height 24
paste input "S59Z25"
type input "S59Z25"
click at [802, 296] on button "Search" at bounding box center [813, 293] width 73 height 24
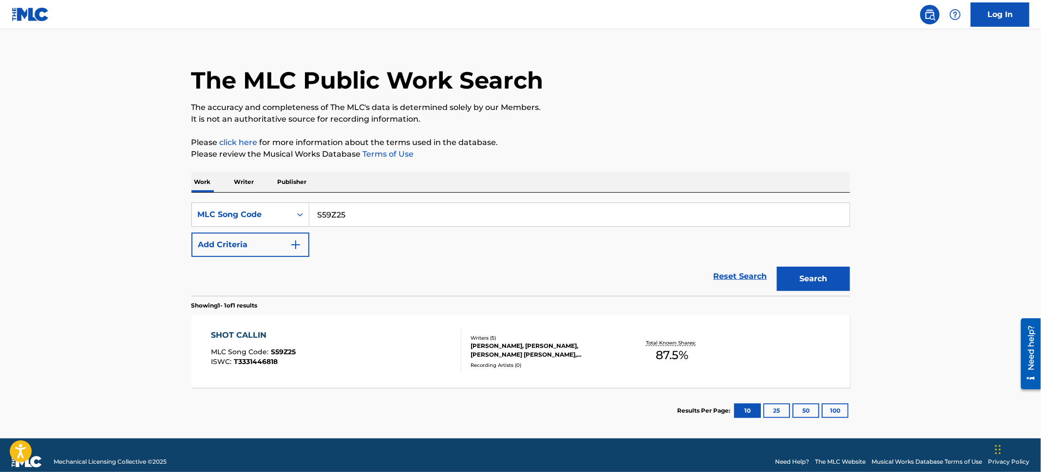
scroll to position [26, 0]
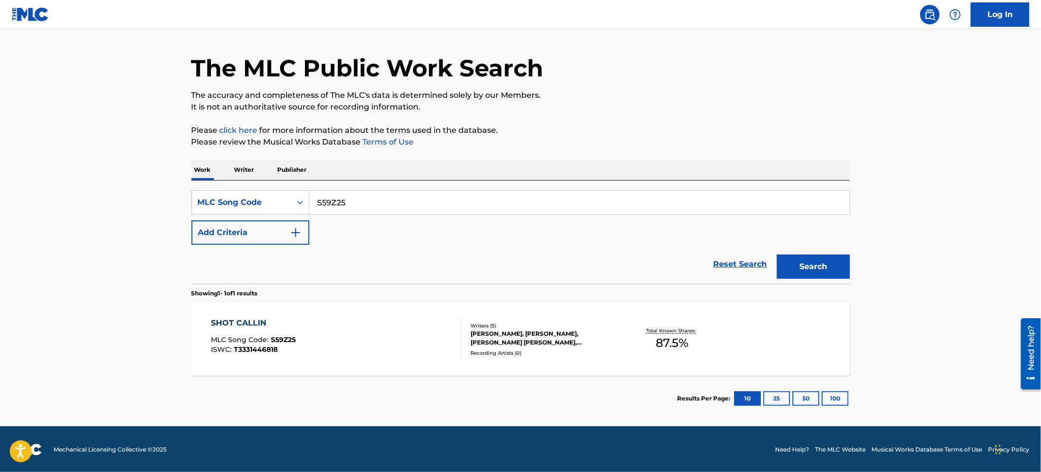
click at [366, 312] on div "SHOT CALLIN MLC Song Code : S59Z25 ISWC : T3331446818 Writers ( 5 ) [PERSON_NAM…" at bounding box center [520, 339] width 658 height 73
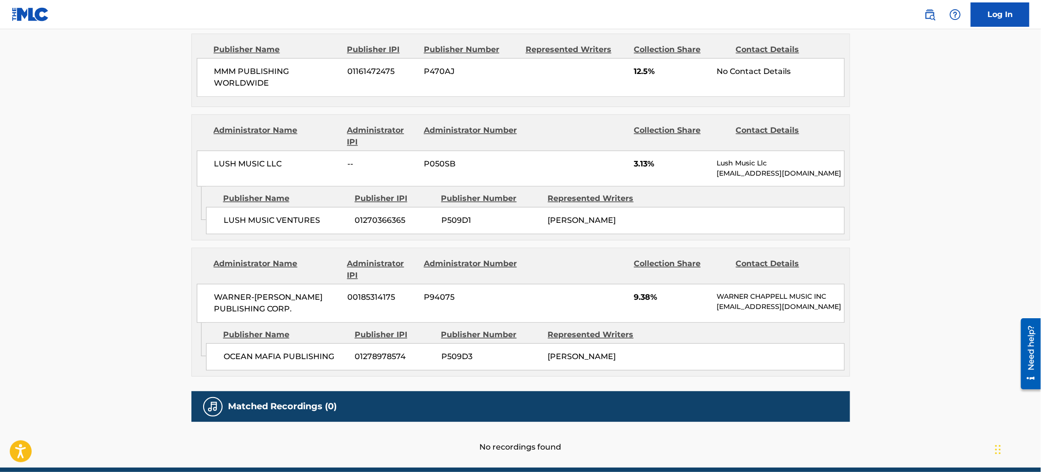
scroll to position [1250, 0]
